Goal: Task Accomplishment & Management: Complete application form

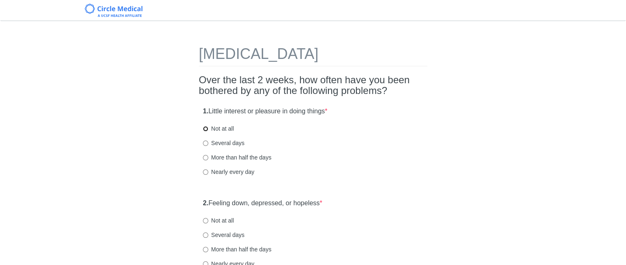
click at [205, 128] on input "Not at all" at bounding box center [205, 128] width 5 height 5
radio input "true"
click at [206, 144] on input "Several days" at bounding box center [205, 142] width 5 height 5
radio input "true"
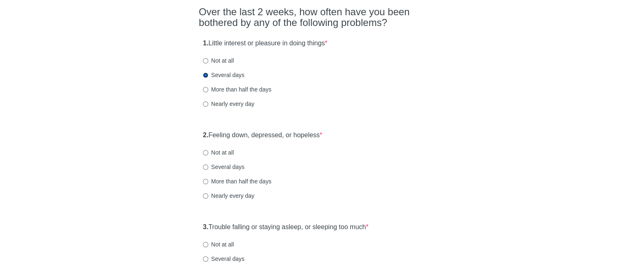
scroll to position [82, 0]
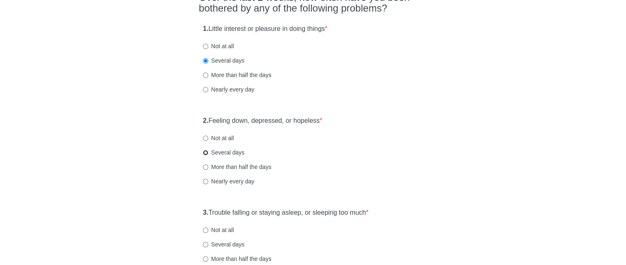
click at [204, 151] on input "Several days" at bounding box center [205, 152] width 5 height 5
radio input "true"
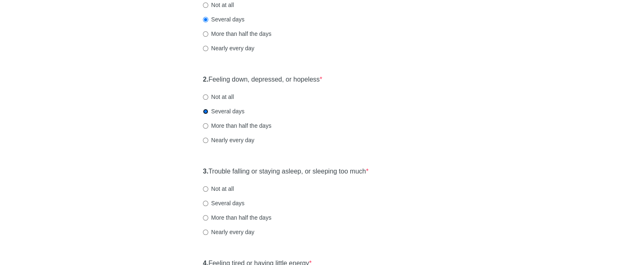
scroll to position [165, 0]
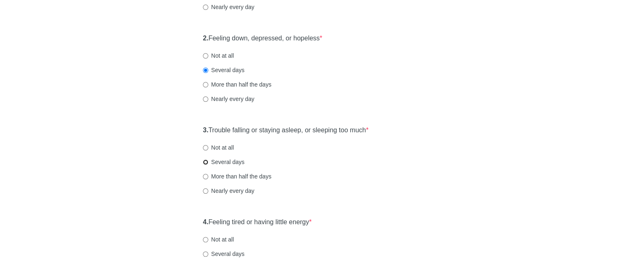
click at [205, 162] on input "Several days" at bounding box center [205, 161] width 5 height 5
radio input "true"
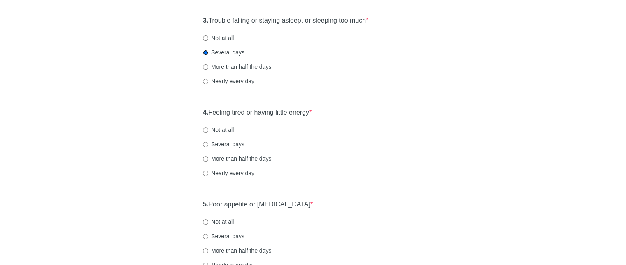
scroll to position [288, 0]
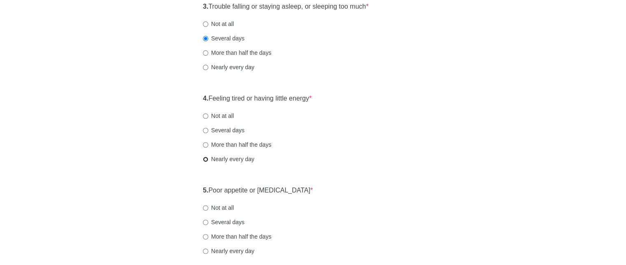
click at [206, 158] on input "Nearly every day" at bounding box center [205, 158] width 5 height 5
radio input "true"
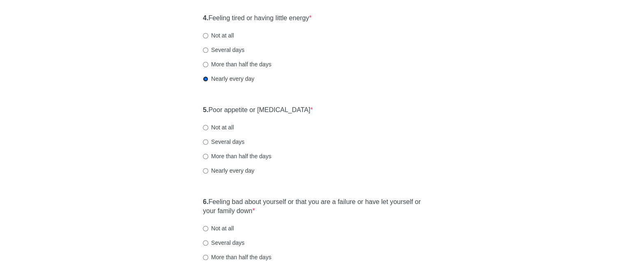
scroll to position [370, 0]
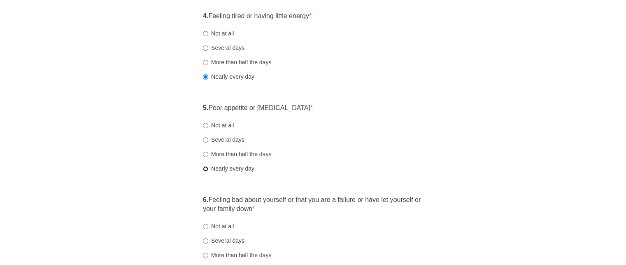
click at [204, 167] on input "Nearly every day" at bounding box center [205, 168] width 5 height 5
radio input "true"
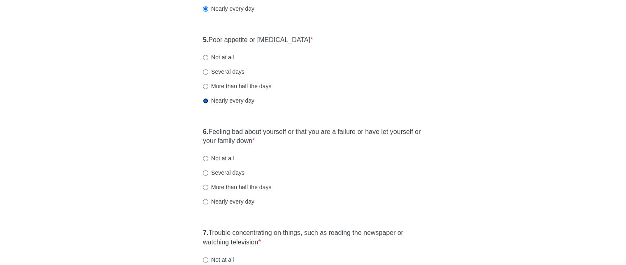
scroll to position [453, 0]
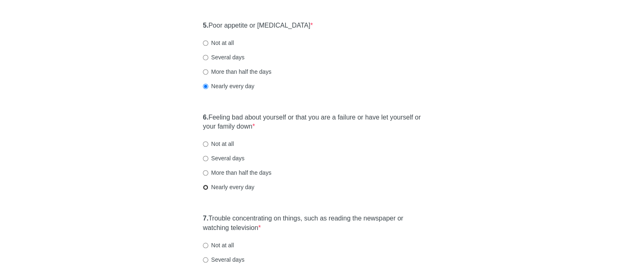
click at [205, 188] on input "Nearly every day" at bounding box center [205, 186] width 5 height 5
radio input "true"
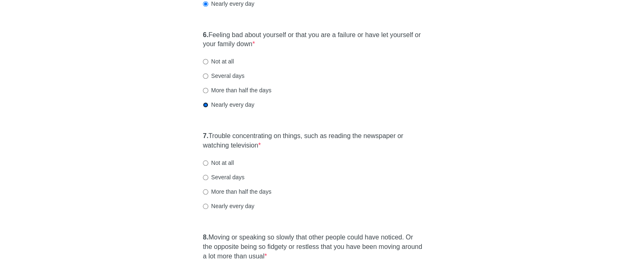
scroll to position [576, 0]
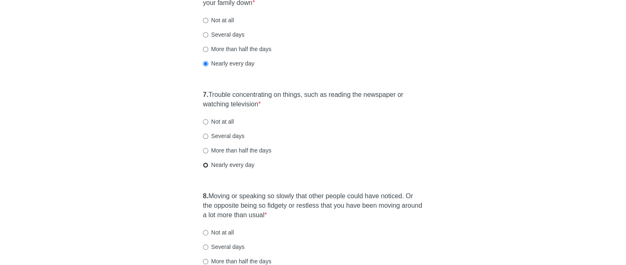
click at [206, 164] on input "Nearly every day" at bounding box center [205, 164] width 5 height 5
radio input "true"
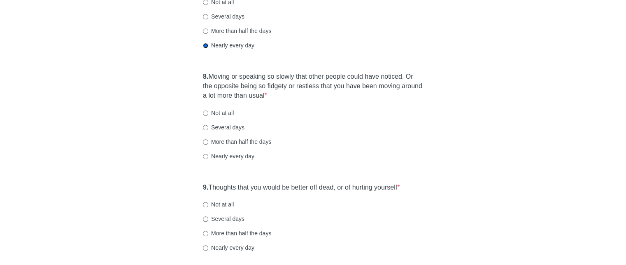
scroll to position [700, 0]
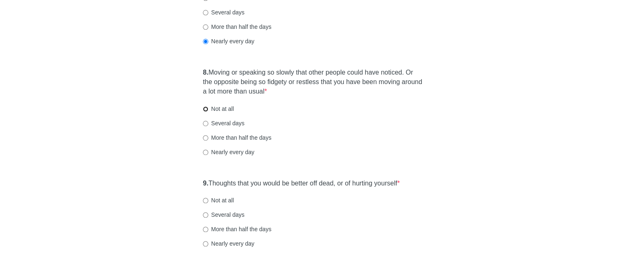
click at [206, 107] on input "Not at all" at bounding box center [205, 108] width 5 height 5
radio input "true"
click at [206, 196] on div "9. Thoughts that you would be better off dead, or of hurting yourself * Not at …" at bounding box center [313, 218] width 228 height 86
click at [206, 198] on input "Not at all" at bounding box center [205, 200] width 5 height 5
radio input "true"
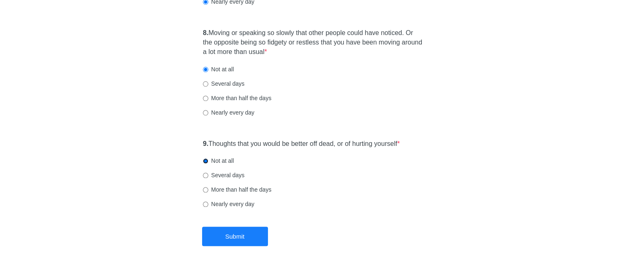
scroll to position [770, 0]
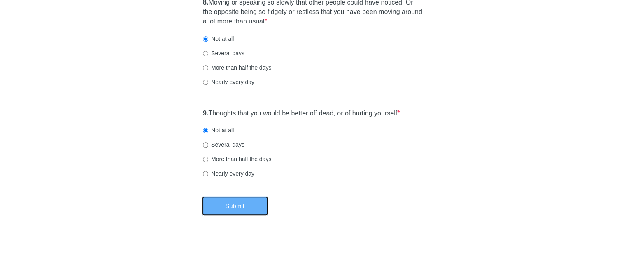
click at [237, 207] on button "Submit" at bounding box center [235, 205] width 66 height 19
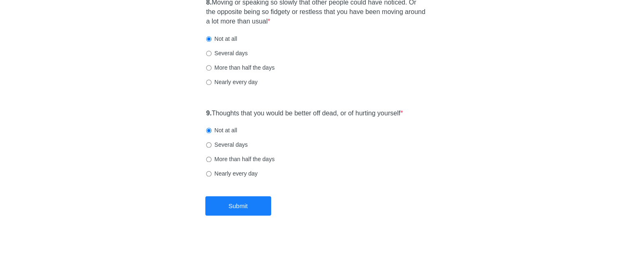
scroll to position [0, 0]
